Goal: Information Seeking & Learning: Learn about a topic

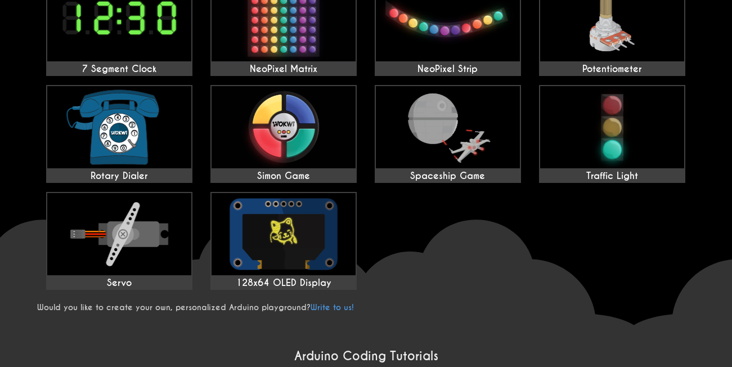
scroll to position [833, 0]
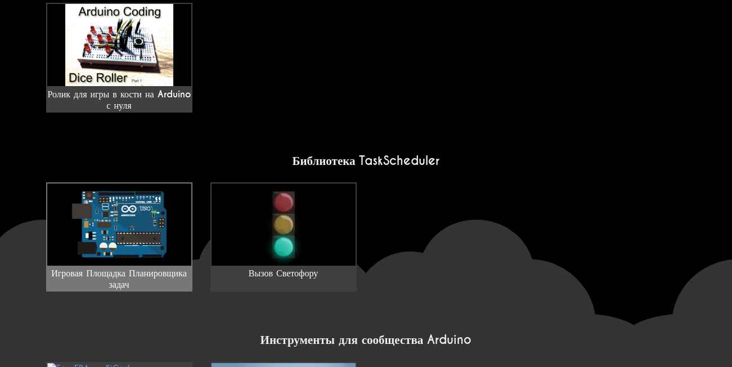
click at [145, 214] on img at bounding box center [119, 224] width 144 height 82
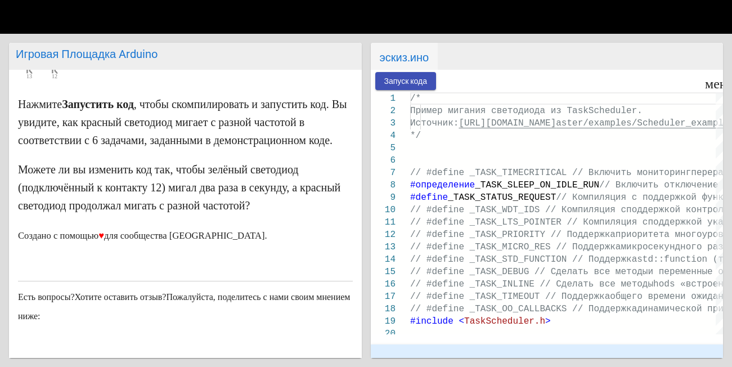
scroll to position [127, 0]
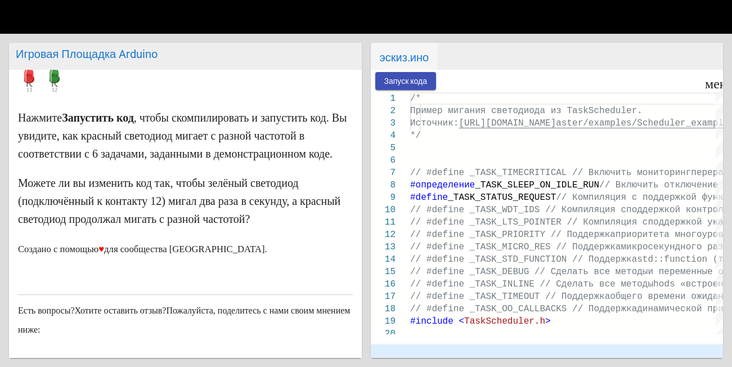
click at [362, 146] on div "Игровая Площадка Arduino Игровая Площадка для Планировщика задач Arduino На это…" at bounding box center [366, 200] width 732 height 333
click at [426, 82] on ya-tr-span "Запуск кода" at bounding box center [405, 81] width 43 height 9
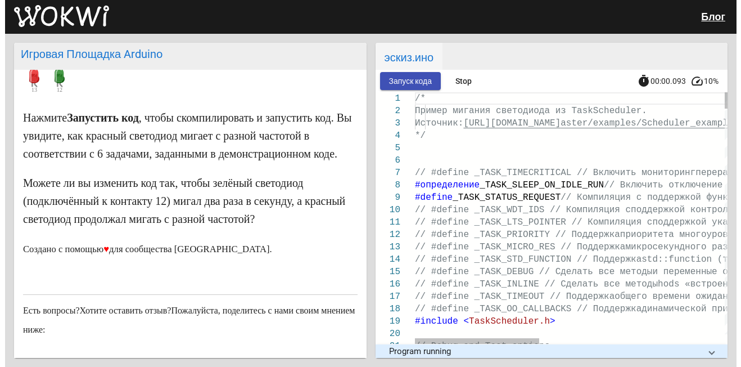
scroll to position [0, 0]
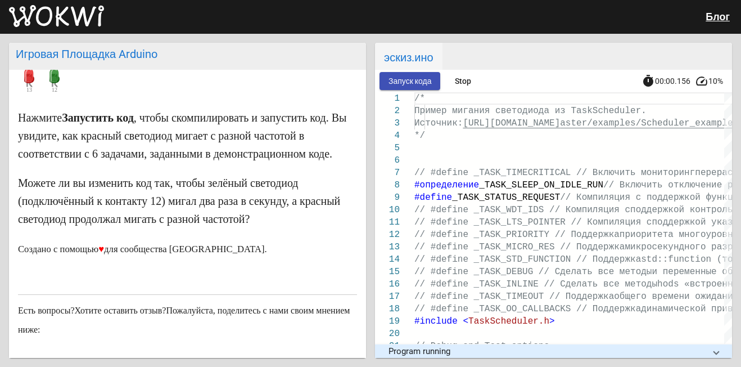
click at [426, 82] on ya-tr-span "Запуск кода" at bounding box center [410, 81] width 43 height 9
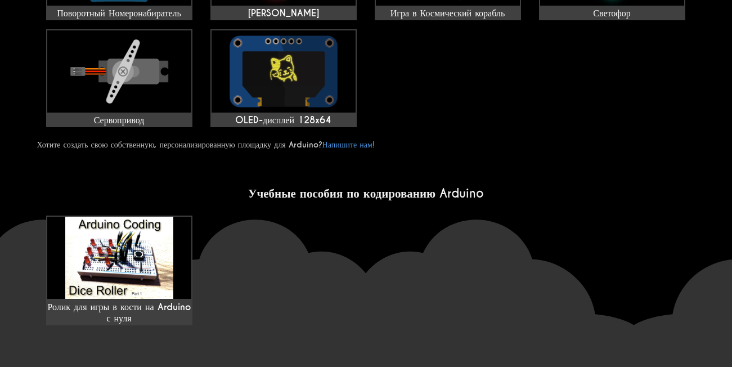
scroll to position [1008, 0]
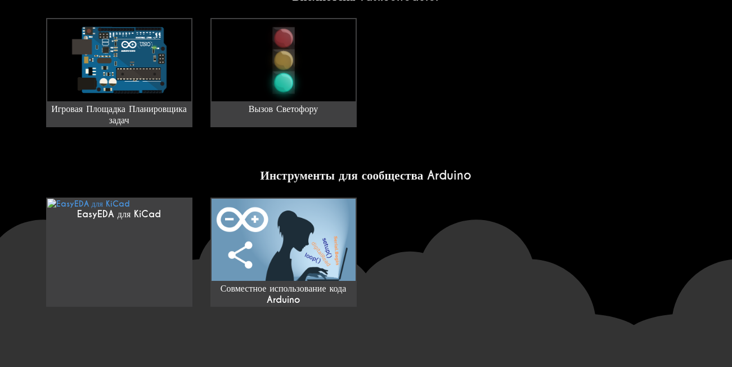
drag, startPoint x: 732, startPoint y: 71, endPoint x: 728, endPoint y: 372, distance: 301.5
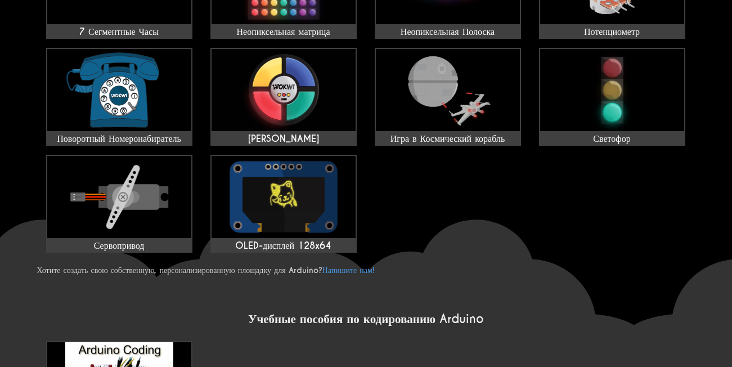
scroll to position [0, 0]
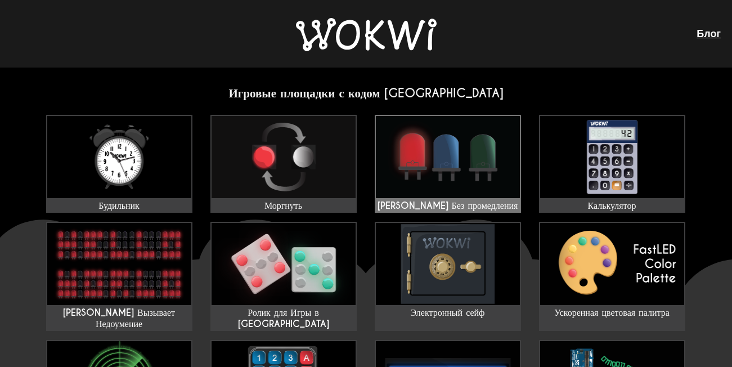
click at [511, 159] on img at bounding box center [448, 157] width 144 height 82
